Goal: Task Accomplishment & Management: Use online tool/utility

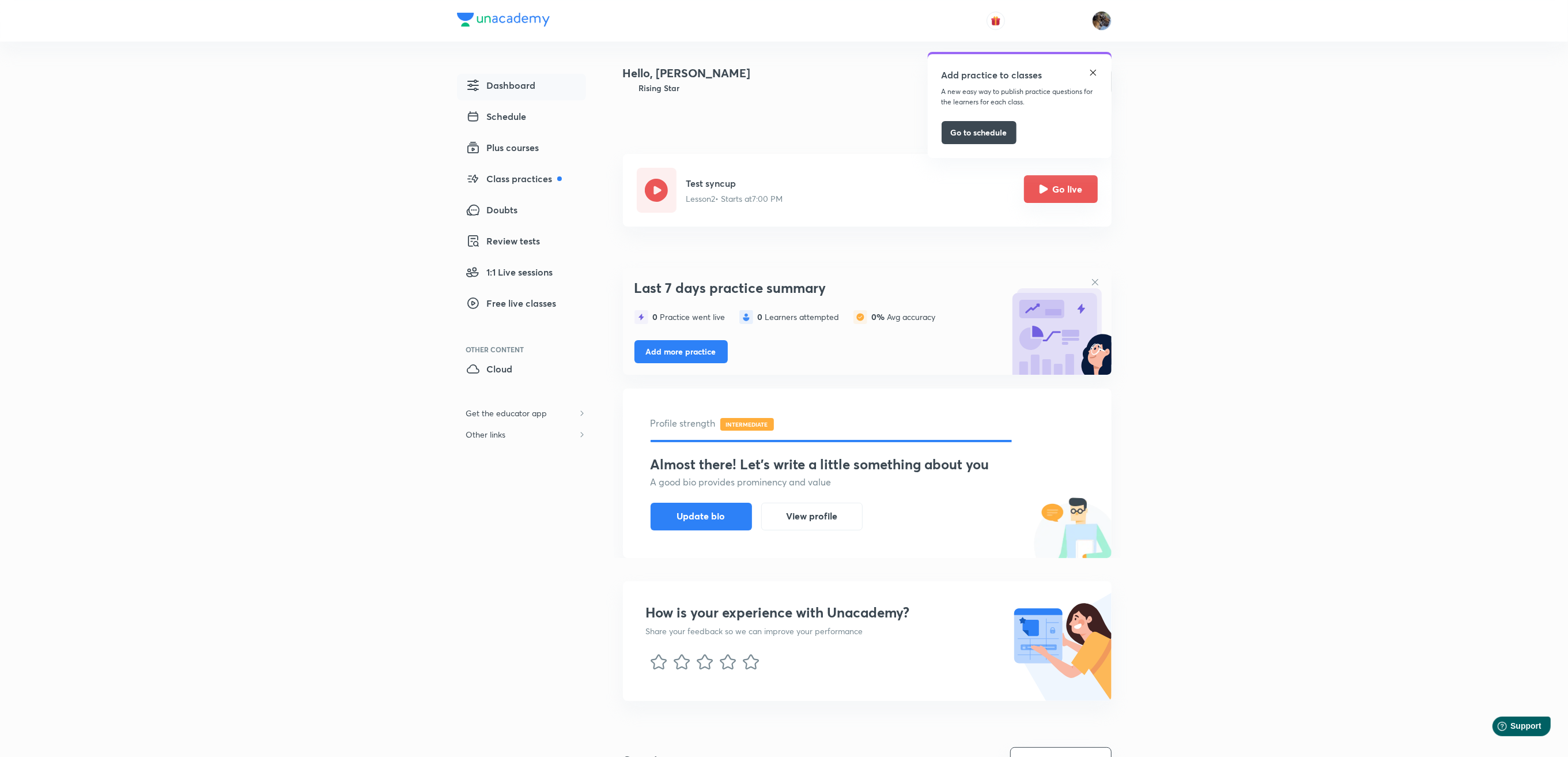
click at [1044, 189] on icon "Go live" at bounding box center [1044, 189] width 9 height 9
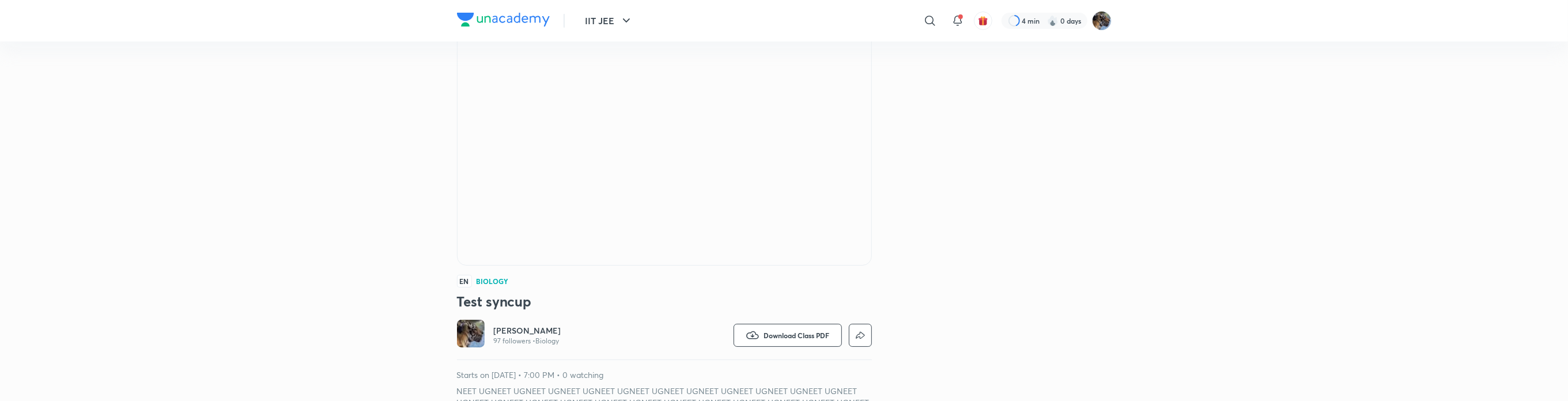
scroll to position [105, 0]
